Goal: Find contact information: Find contact information

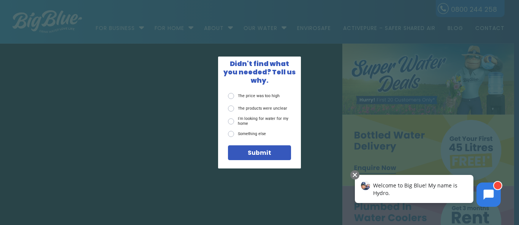
click at [512, 19] on div "X Didn't find what you needed? Tell us why. The price was too high The products…" at bounding box center [259, 112] width 519 height 225
drag, startPoint x: 293, startPoint y: 66, endPoint x: 518, endPoint y: 31, distance: 228.1
click at [292, 66] on span "X" at bounding box center [295, 63] width 6 height 8
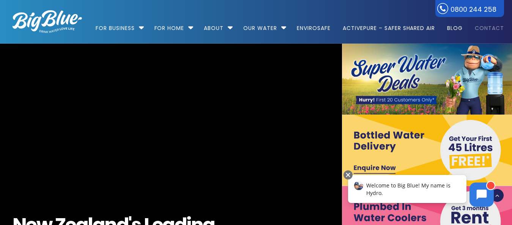
click at [491, 28] on link "Contact" at bounding box center [487, 24] width 35 height 49
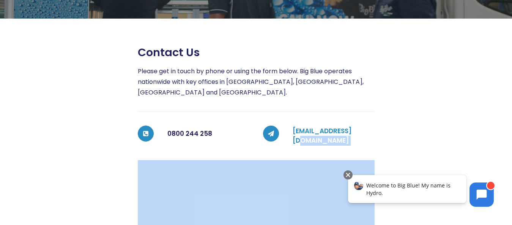
drag, startPoint x: 404, startPoint y: 131, endPoint x: 359, endPoint y: 131, distance: 44.8
drag, startPoint x: 419, startPoint y: 133, endPoint x: 348, endPoint y: 128, distance: 71.2
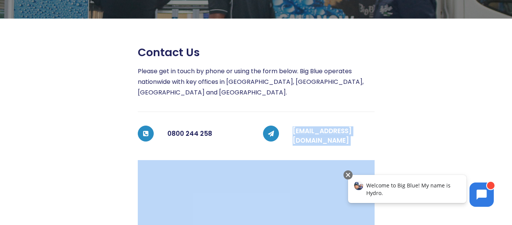
drag, startPoint x: 289, startPoint y: 134, endPoint x: 432, endPoint y: 130, distance: 142.8
